Goal: Information Seeking & Learning: Find contact information

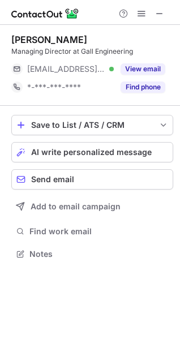
scroll to position [246, 180]
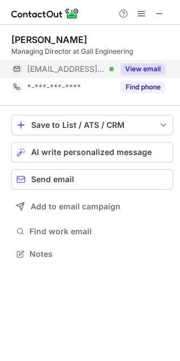
click at [152, 66] on button "View email" at bounding box center [142, 68] width 45 height 11
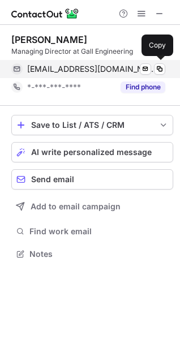
click at [91, 72] on span "sgall@gallengineering.com" at bounding box center [91, 69] width 129 height 10
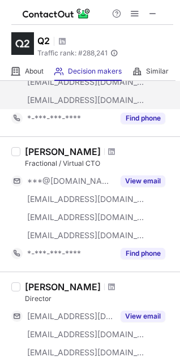
scroll to position [184, 0]
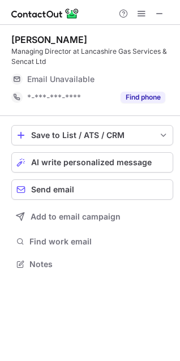
scroll to position [256, 180]
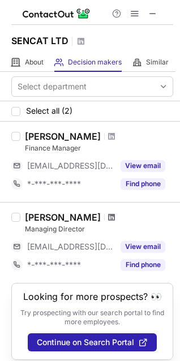
click at [108, 218] on span at bounding box center [111, 217] width 7 height 9
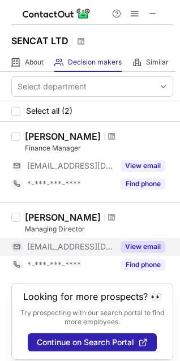
click at [149, 248] on button "View email" at bounding box center [142, 246] width 45 height 11
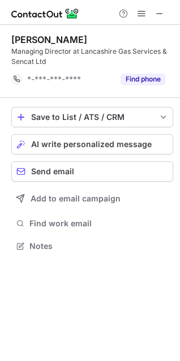
scroll to position [238, 180]
click at [137, 96] on div "Chris Barnes Managing Director at Lancashire Gas Services & Sencat Ltd *-***-**…" at bounding box center [92, 61] width 162 height 73
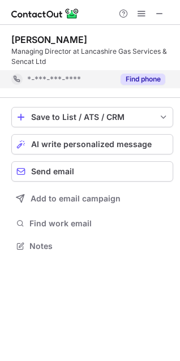
click at [137, 81] on button "Find phone" at bounding box center [142, 79] width 45 height 11
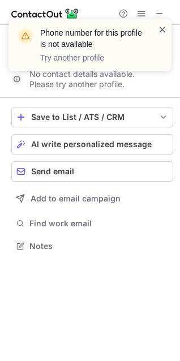
click at [161, 33] on span at bounding box center [162, 29] width 9 height 11
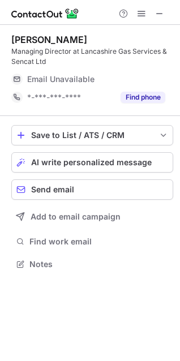
scroll to position [256, 180]
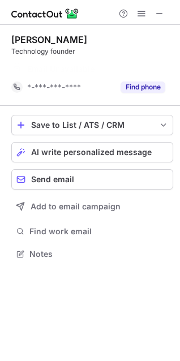
scroll to position [228, 180]
